Goal: Task Accomplishment & Management: Complete application form

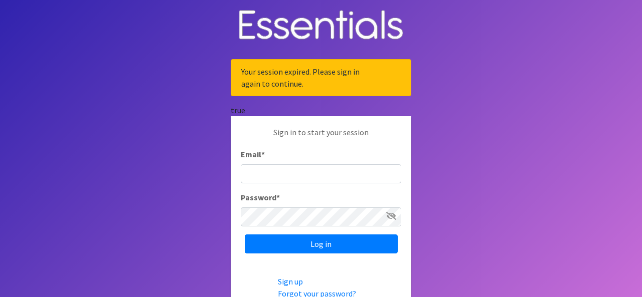
type input "[EMAIL_ADDRESS][DOMAIN_NAME]"
click at [391, 213] on icon at bounding box center [391, 216] width 10 height 8
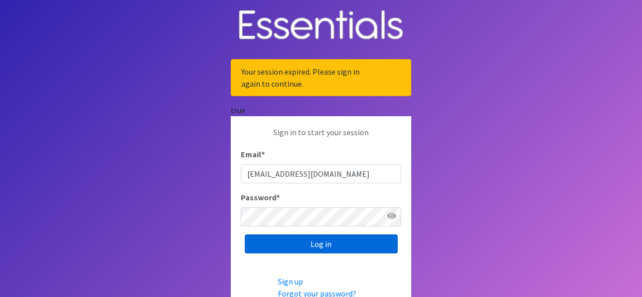
click at [329, 242] on input "Log in" at bounding box center [321, 244] width 153 height 19
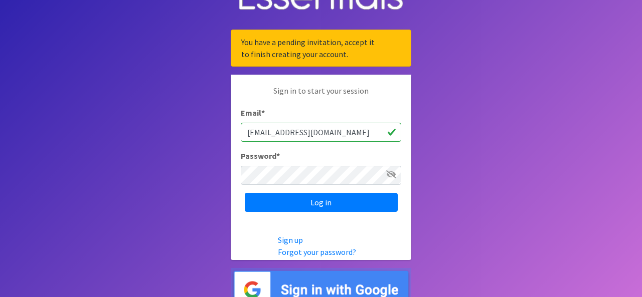
scroll to position [44, 0]
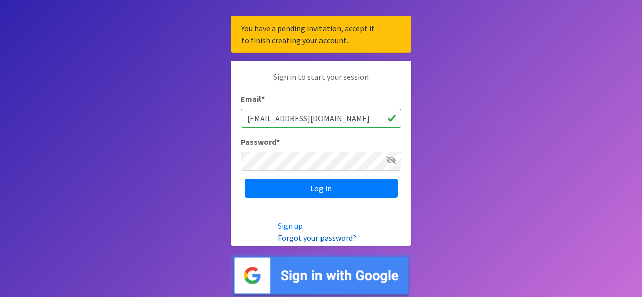
click at [301, 237] on link "Forgot your password?" at bounding box center [317, 238] width 78 height 10
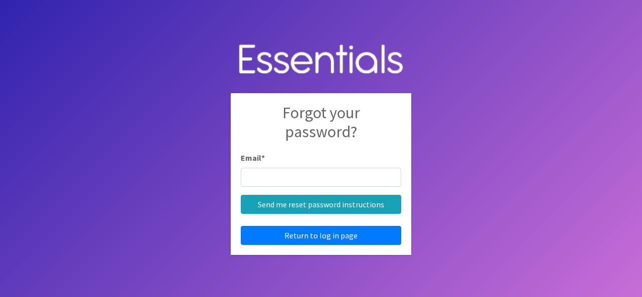
click at [298, 173] on input "Email *" at bounding box center [321, 177] width 160 height 19
click at [308, 179] on input "Email *" at bounding box center [321, 177] width 160 height 19
type input "[EMAIL_ADDRESS][DOMAIN_NAME]"
click at [452, 124] on body "Forgot your password? Email * angeklum@hssdschools.org Send me reset password i…" at bounding box center [321, 148] width 642 height 297
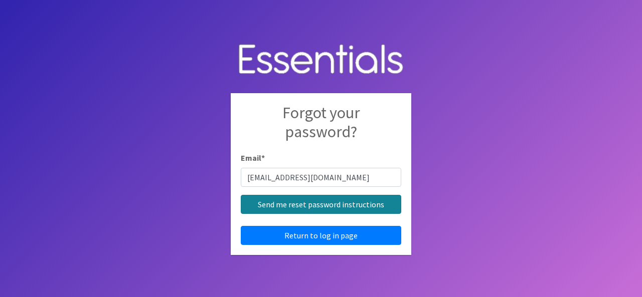
click at [292, 204] on input "Send me reset password instructions" at bounding box center [321, 204] width 160 height 19
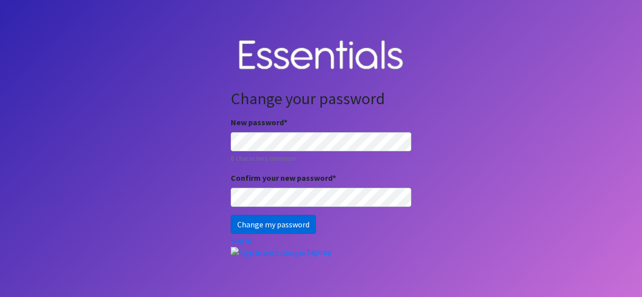
click at [250, 222] on input "Change my password" at bounding box center [273, 224] width 85 height 19
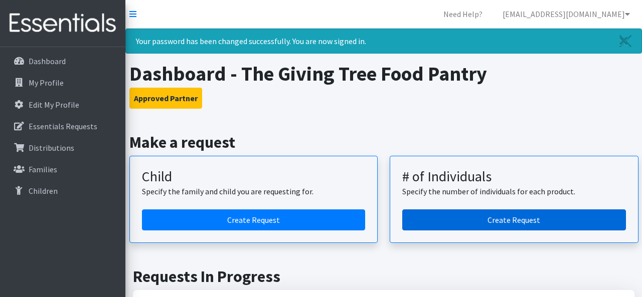
click at [477, 217] on link "Create Request" at bounding box center [514, 220] width 224 height 21
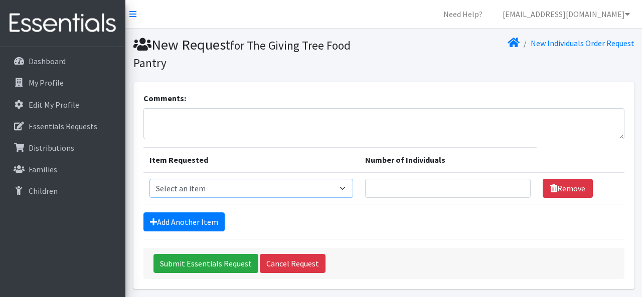
click at [353, 189] on select "Select an item (Newborn) (Preemie) (Size 1) (Size 2) (Size 3) (Size 4) (Size 5)…" at bounding box center [250, 188] width 203 height 19
select select "14507"
click at [149, 179] on select "Select an item (Newborn) (Preemie) (Size 1) (Size 2) (Size 3) (Size 4) (Size 5)…" at bounding box center [250, 188] width 203 height 19
click at [399, 188] on input "Number of Individuals" at bounding box center [447, 188] width 165 height 19
type input "3"
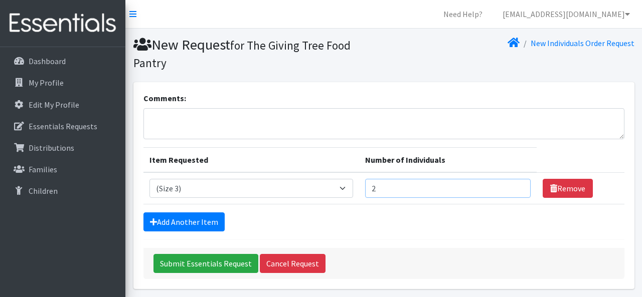
type input "2"
click at [153, 254] on input "Submit Essentials Request" at bounding box center [205, 263] width 105 height 19
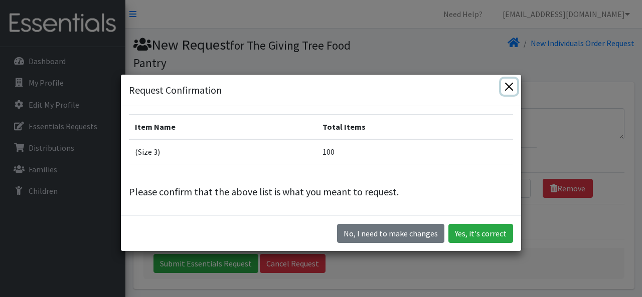
click at [507, 84] on button "Close" at bounding box center [509, 87] width 16 height 16
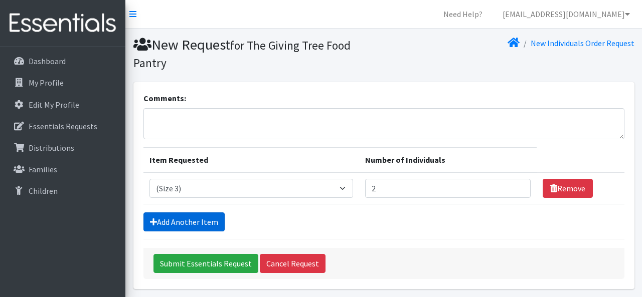
click at [201, 223] on link "Add Another Item" at bounding box center [183, 222] width 81 height 19
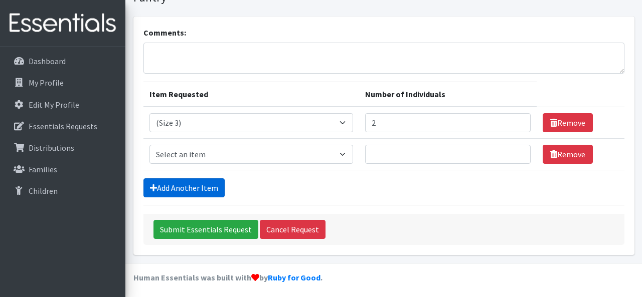
scroll to position [69, 0]
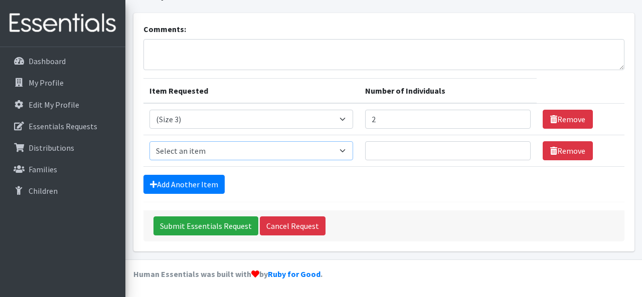
click at [278, 147] on select "Select an item (Newborn) (Preemie) (Size 1) (Size 2) (Size 3) (Size 4) (Size 5)…" at bounding box center [250, 150] width 203 height 19
select select "14488"
click at [149, 141] on select "Select an item (Newborn) (Preemie) (Size 1) (Size 2) (Size 3) (Size 4) (Size 5)…" at bounding box center [250, 150] width 203 height 19
click at [394, 152] on input "Number of Individuals" at bounding box center [447, 150] width 165 height 19
click at [512, 153] on input "1" at bounding box center [447, 150] width 165 height 19
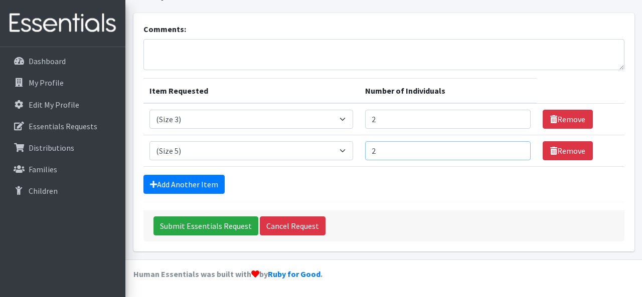
click at [512, 148] on input "2" at bounding box center [447, 150] width 165 height 19
click at [512, 148] on input "3" at bounding box center [447, 150] width 165 height 19
click at [512, 148] on input "4" at bounding box center [447, 150] width 165 height 19
type input "5"
click at [512, 148] on input "5" at bounding box center [447, 150] width 165 height 19
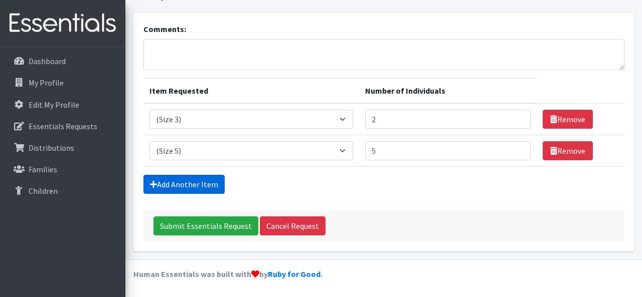
click at [181, 180] on link "Add Another Item" at bounding box center [183, 184] width 81 height 19
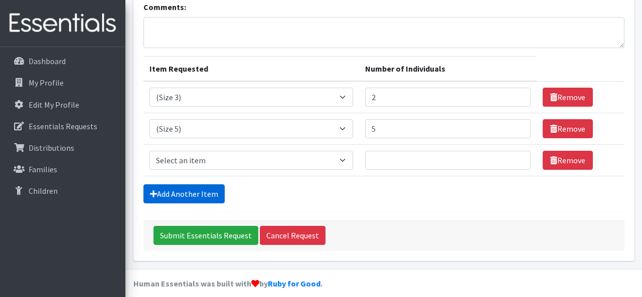
scroll to position [101, 0]
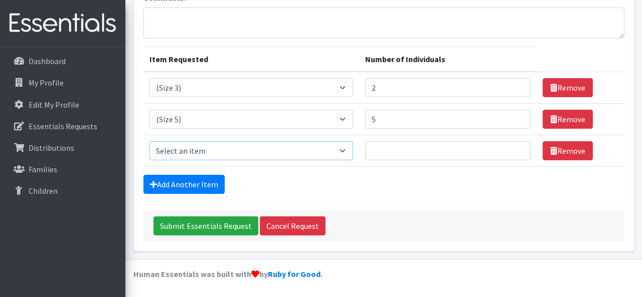
click at [337, 153] on select "Select an item (Newborn) (Preemie) (Size 1) (Size 2) (Size 3) (Size 4) (Size 5)…" at bounding box center [250, 150] width 203 height 19
select select "14491"
click at [149, 141] on select "Select an item (Newborn) (Preemie) (Size 1) (Size 2) (Size 3) (Size 4) (Size 5)…" at bounding box center [250, 150] width 203 height 19
click at [401, 146] on input "Number of Individuals" at bounding box center [447, 150] width 165 height 19
click at [512, 146] on input "1" at bounding box center [447, 150] width 165 height 19
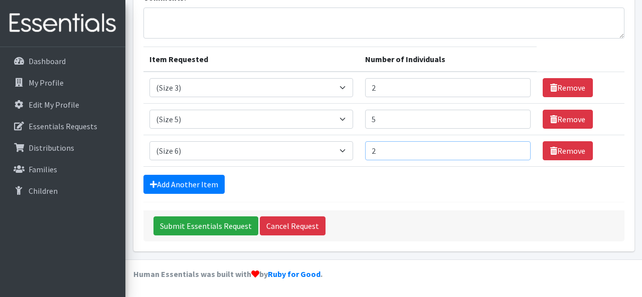
click at [512, 146] on input "2" at bounding box center [447, 150] width 165 height 19
click at [512, 146] on input "3" at bounding box center [447, 150] width 165 height 19
click at [512, 146] on input "4" at bounding box center [447, 150] width 165 height 19
click at [512, 146] on input "5" at bounding box center [447, 150] width 165 height 19
click at [512, 146] on input "6" at bounding box center [447, 150] width 165 height 19
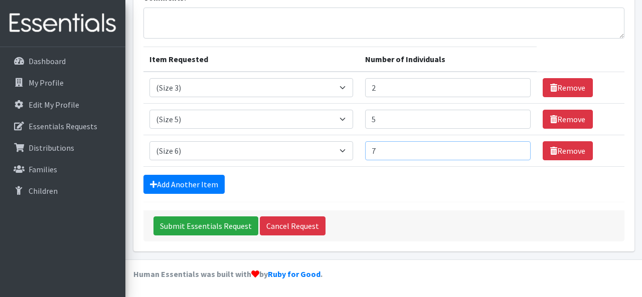
click at [512, 146] on input "7" at bounding box center [447, 150] width 165 height 19
click at [512, 146] on input "8" at bounding box center [447, 150] width 165 height 19
click at [512, 146] on input "9" at bounding box center [447, 150] width 165 height 19
type input "10"
click at [512, 146] on input "10" at bounding box center [447, 150] width 165 height 19
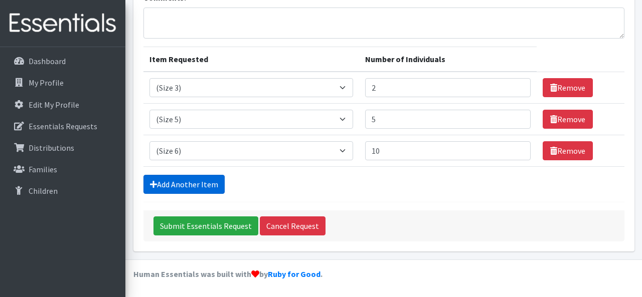
click at [180, 180] on link "Add Another Item" at bounding box center [183, 184] width 81 height 19
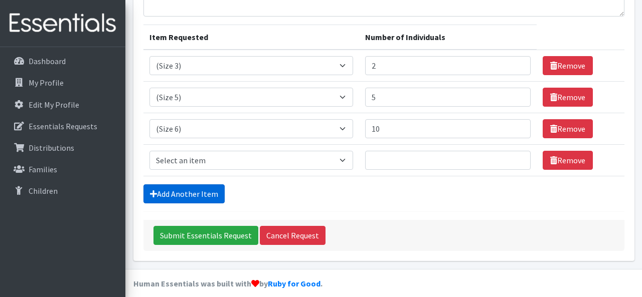
scroll to position [132, 0]
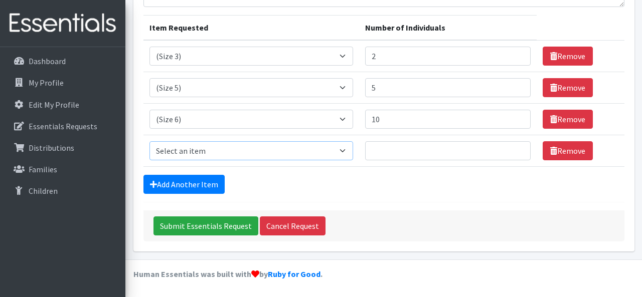
click at [181, 152] on select "Select an item (Newborn) (Preemie) (Size 1) (Size 2) (Size 3) (Size 4) (Size 5)…" at bounding box center [250, 150] width 203 height 19
select select "14495"
click at [149, 141] on select "Select an item (Newborn) (Preemie) (Size 1) (Size 2) (Size 3) (Size 4) (Size 5)…" at bounding box center [250, 150] width 203 height 19
click at [412, 151] on input "Number of Individuals" at bounding box center [447, 150] width 165 height 19
click at [511, 150] on input "1" at bounding box center [447, 150] width 165 height 19
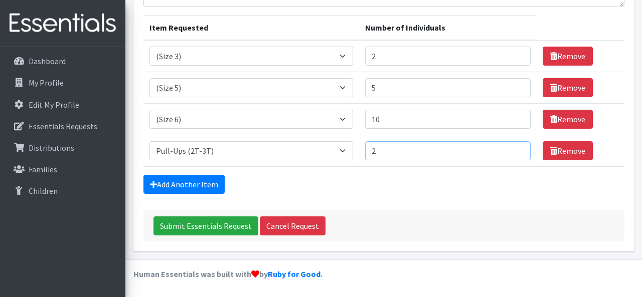
type input "2"
click at [511, 150] on input "2" at bounding box center [447, 150] width 165 height 19
click at [212, 188] on link "Add Another Item" at bounding box center [183, 184] width 81 height 19
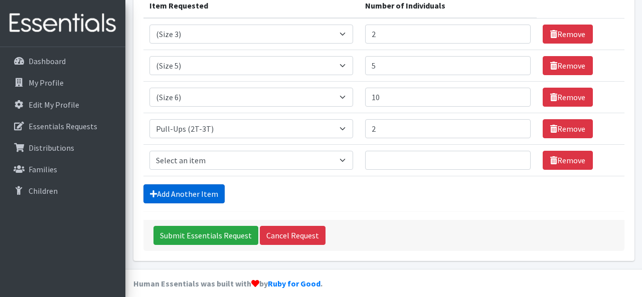
scroll to position [164, 0]
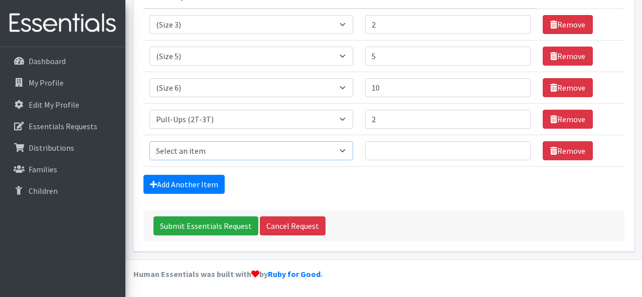
click at [275, 151] on select "Select an item (Newborn) (Preemie) (Size 1) (Size 2) (Size 3) (Size 4) (Size 5)…" at bounding box center [250, 150] width 203 height 19
select select "14494"
click at [149, 141] on select "Select an item (Newborn) (Preemie) (Size 1) (Size 2) (Size 3) (Size 4) (Size 5)…" at bounding box center [250, 150] width 203 height 19
click at [512, 148] on input "1" at bounding box center [447, 150] width 165 height 19
click at [512, 148] on input "2" at bounding box center [447, 150] width 165 height 19
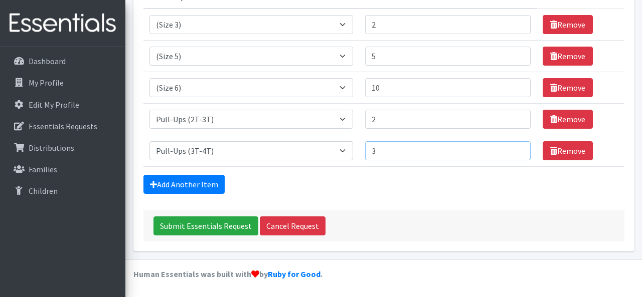
click at [512, 148] on input "3" at bounding box center [447, 150] width 165 height 19
click at [512, 148] on input "4" at bounding box center [447, 150] width 165 height 19
type input "5"
click at [512, 148] on input "5" at bounding box center [447, 150] width 165 height 19
click at [211, 186] on link "Add Another Item" at bounding box center [183, 184] width 81 height 19
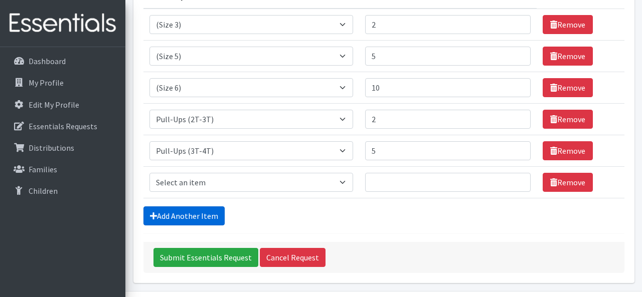
scroll to position [195, 0]
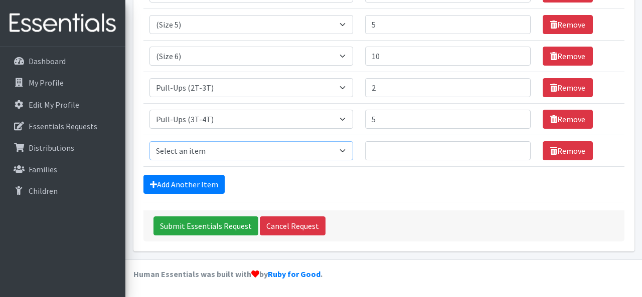
click at [247, 152] on select "Select an item (Newborn) (Preemie) (Size 1) (Size 2) (Size 3) (Size 4) (Size 5)…" at bounding box center [250, 150] width 203 height 19
select select "14511"
click at [149, 141] on select "Select an item (Newborn) (Preemie) (Size 1) (Size 2) (Size 3) (Size 4) (Size 5)…" at bounding box center [250, 150] width 203 height 19
click at [510, 149] on input "1" at bounding box center [447, 150] width 165 height 19
click at [510, 149] on input "2" at bounding box center [447, 150] width 165 height 19
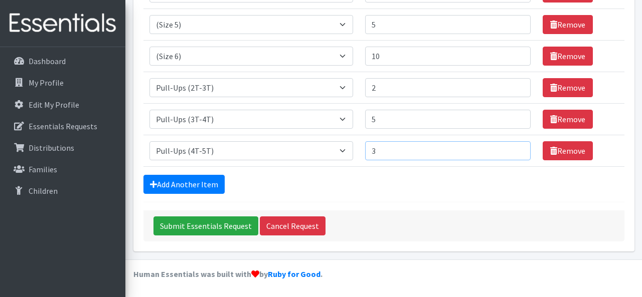
click at [510, 149] on input "3" at bounding box center [447, 150] width 165 height 19
click at [510, 149] on input "4" at bounding box center [447, 150] width 165 height 19
type input "5"
click at [510, 149] on input "5" at bounding box center [447, 150] width 165 height 19
click at [167, 187] on link "Add Another Item" at bounding box center [183, 184] width 81 height 19
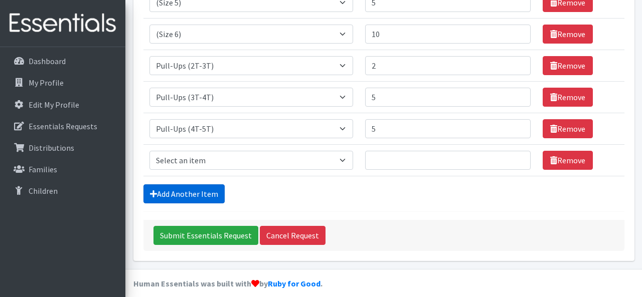
scroll to position [227, 0]
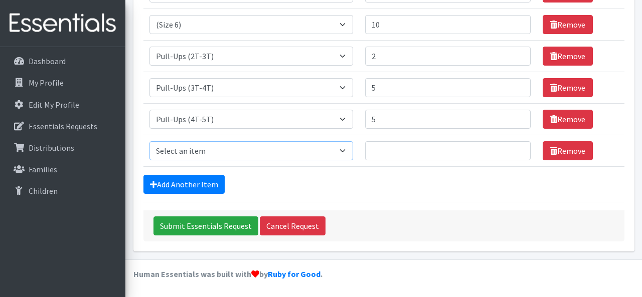
click at [222, 148] on select "Select an item (Newborn) (Preemie) (Size 1) (Size 2) (Size 3) (Size 4) (Size 5)…" at bounding box center [250, 150] width 203 height 19
select select "14487"
click at [149, 141] on select "Select an item (Newborn) (Preemie) (Size 1) (Size 2) (Size 3) (Size 4) (Size 5)…" at bounding box center [250, 150] width 203 height 19
click at [464, 154] on input "Number of Individuals" at bounding box center [447, 150] width 165 height 19
type input "10"
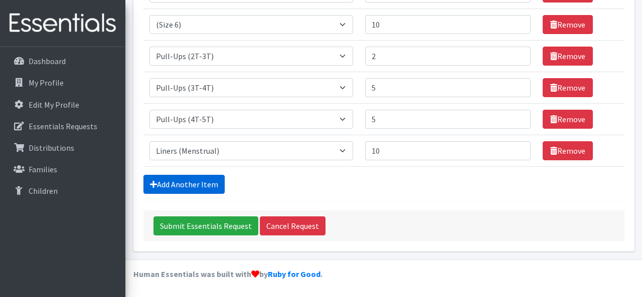
click at [201, 177] on link "Add Another Item" at bounding box center [183, 184] width 81 height 19
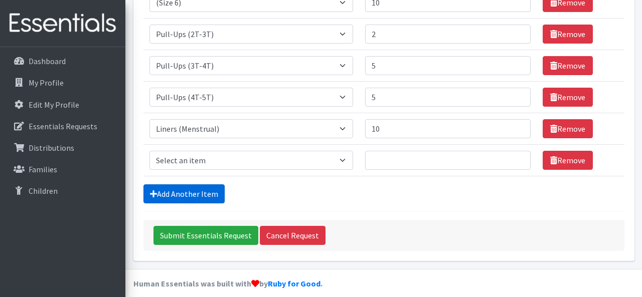
scroll to position [259, 0]
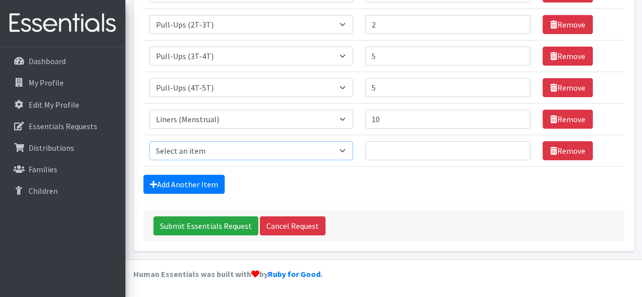
click at [274, 150] on select "Select an item (Newborn) (Preemie) (Size 1) (Size 2) (Size 3) (Size 4) (Size 5)…" at bounding box center [250, 150] width 203 height 19
select select "14484"
click at [149, 141] on select "Select an item (Newborn) (Preemie) (Size 1) (Size 2) (Size 3) (Size 4) (Size 5)…" at bounding box center [250, 150] width 203 height 19
click at [404, 151] on input "Number of Individuals" at bounding box center [447, 150] width 165 height 19
type input "25"
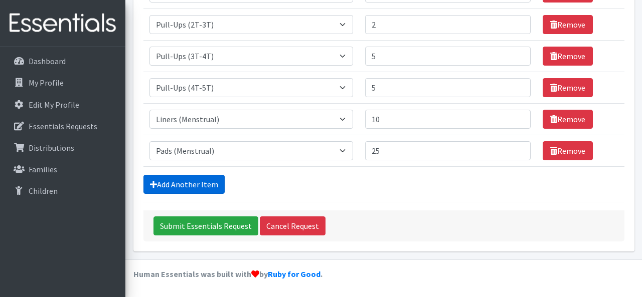
click at [200, 184] on link "Add Another Item" at bounding box center [183, 184] width 81 height 19
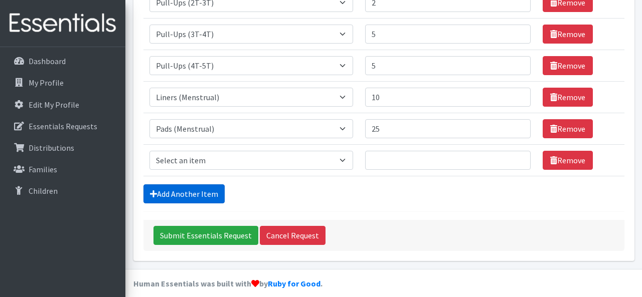
scroll to position [290, 0]
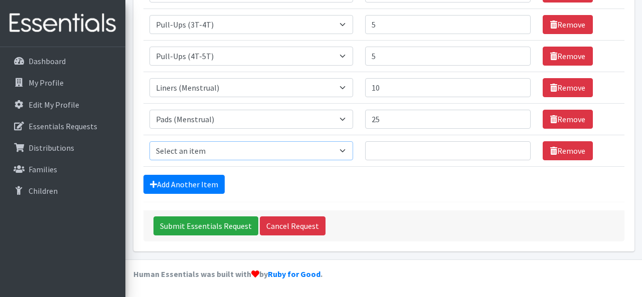
click at [203, 153] on select "Select an item (Newborn) (Preemie) (Size 1) (Size 2) (Size 3) (Size 4) (Size 5)…" at bounding box center [250, 150] width 203 height 19
select select "14953"
click at [149, 141] on select "Select an item (Newborn) (Preemie) (Size 1) (Size 2) (Size 3) (Size 4) (Size 5)…" at bounding box center [250, 150] width 203 height 19
type input "1"
click at [513, 147] on input "1" at bounding box center [447, 150] width 165 height 19
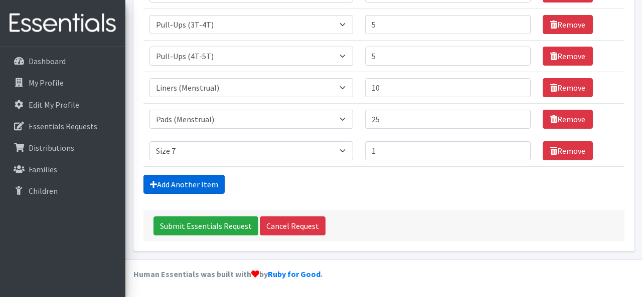
click at [182, 185] on link "Add Another Item" at bounding box center [183, 184] width 81 height 19
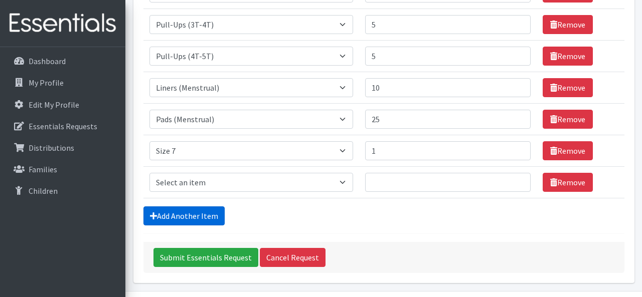
scroll to position [322, 0]
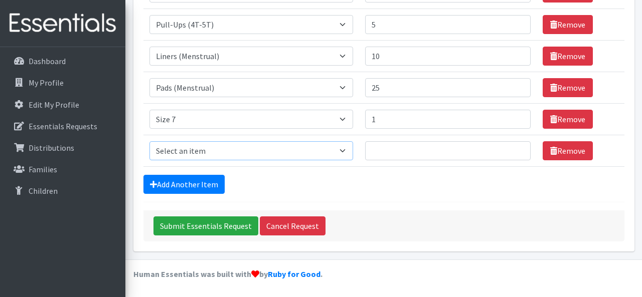
click at [204, 152] on select "Select an item (Newborn) (Preemie) (Size 1) (Size 2) (Size 3) (Size 4) (Size 5)…" at bounding box center [250, 150] width 203 height 19
select select "14485"
click at [149, 141] on select "Select an item (Newborn) (Preemie) (Size 1) (Size 2) (Size 3) (Size 4) (Size 5)…" at bounding box center [250, 150] width 203 height 19
type input "2"
click at [512, 118] on input "2" at bounding box center [447, 119] width 165 height 19
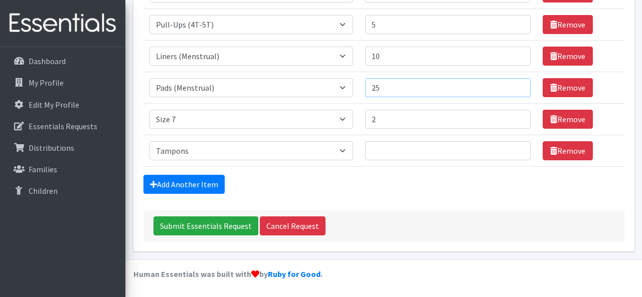
drag, startPoint x: 404, startPoint y: 86, endPoint x: 367, endPoint y: 88, distance: 36.6
click at [368, 88] on tr "Item Requested Select an item (Newborn) (Preemie) (Size 1) (Size 2) (Size 3) (S…" at bounding box center [383, 88] width 481 height 32
click at [388, 147] on input "Number of Individuals" at bounding box center [447, 150] width 165 height 19
click at [512, 86] on input "36" at bounding box center [447, 87] width 165 height 19
click at [512, 86] on input "37" at bounding box center [447, 87] width 165 height 19
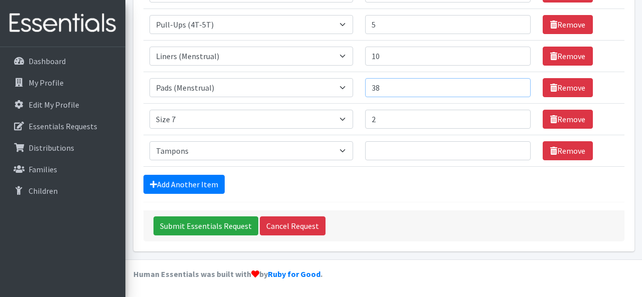
click at [512, 86] on input "38" at bounding box center [447, 87] width 165 height 19
type input "39"
click at [512, 86] on input "39" at bounding box center [447, 87] width 165 height 19
click at [480, 144] on input "Number of Individuals" at bounding box center [447, 150] width 165 height 19
type input "20"
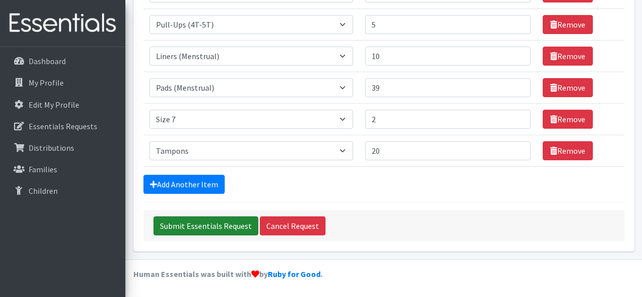
click at [223, 228] on input "Submit Essentials Request" at bounding box center [205, 226] width 105 height 19
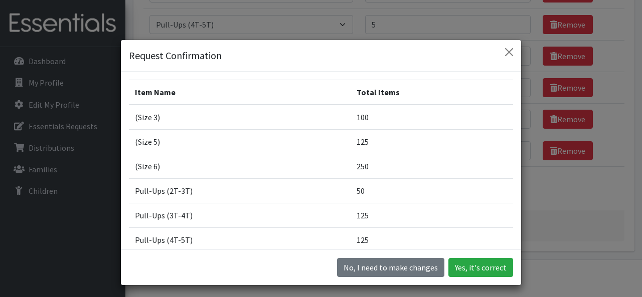
scroll to position [88, 0]
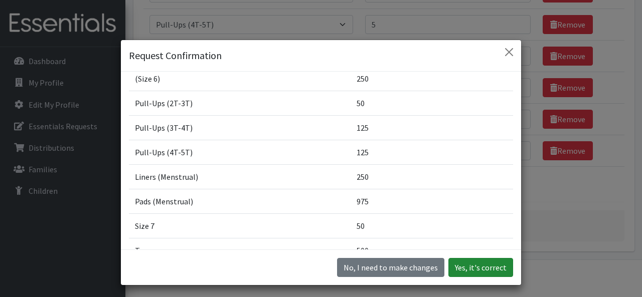
click at [467, 267] on button "Yes, it's correct" at bounding box center [480, 267] width 65 height 19
